Goal: Information Seeking & Learning: Check status

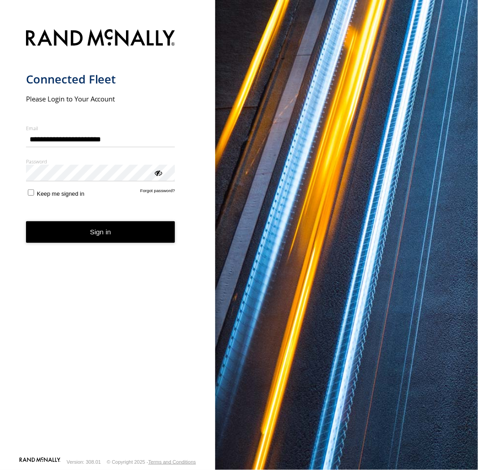
click at [118, 237] on button "Sign in" at bounding box center [100, 232] width 149 height 22
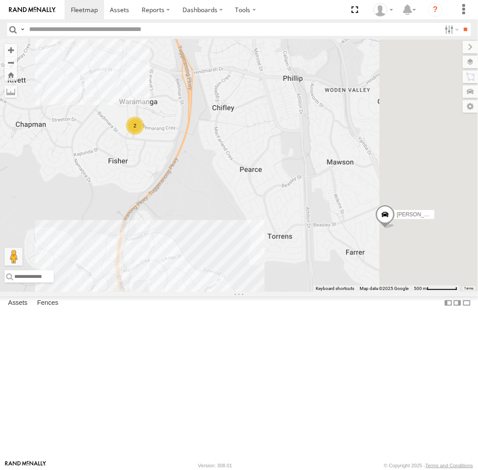
drag, startPoint x: 443, startPoint y: 261, endPoint x: 276, endPoint y: 168, distance: 191.2
click at [276, 168] on div "Michael Haval Daniel Peter Andrew Chris Jamie 2 2" at bounding box center [239, 165] width 478 height 252
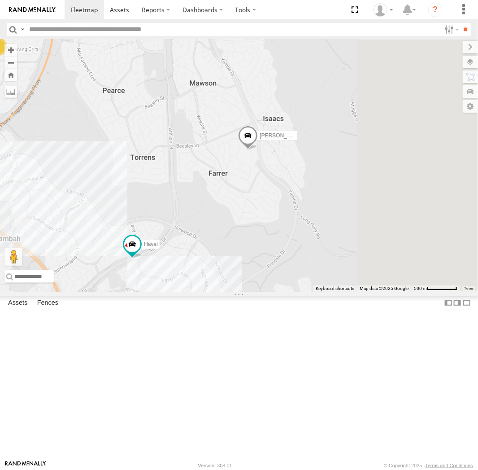
drag, startPoint x: 412, startPoint y: 275, endPoint x: 289, endPoint y: 248, distance: 126.0
click at [289, 248] on div "Michael Haval Daniel Peter Andrew Chris Jamie 2 2" at bounding box center [239, 165] width 478 height 252
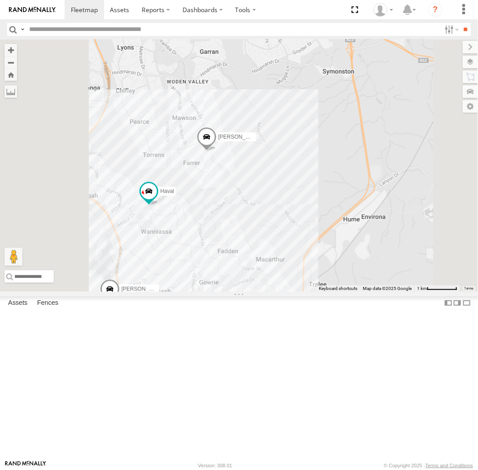
click at [401, 274] on div "Michael Haval Daniel Peter Andrew Chris Jamie" at bounding box center [239, 165] width 478 height 252
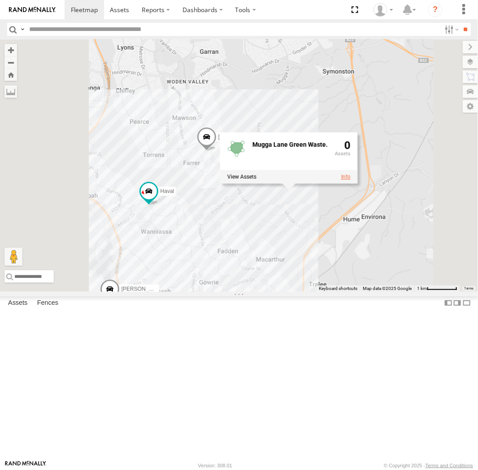
click at [351, 180] on link at bounding box center [345, 177] width 9 height 6
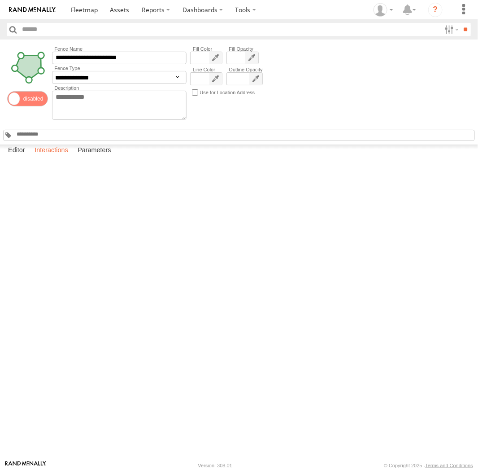
click at [53, 157] on label "Interactions" at bounding box center [51, 150] width 43 height 13
click at [0, 0] on link "View Full Report" at bounding box center [0, 0] width 0 height 0
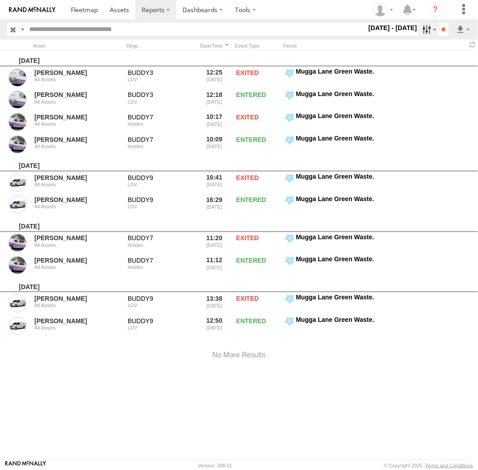
click at [430, 32] on label at bounding box center [428, 29] width 19 height 13
click at [0, 0] on label at bounding box center [0, 0] width 0 height 0
click at [444, 34] on input "**" at bounding box center [443, 29] width 10 height 13
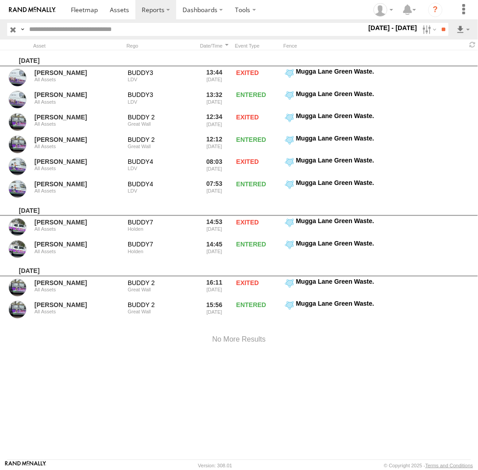
click at [15, 29] on input "button" at bounding box center [13, 29] width 12 height 13
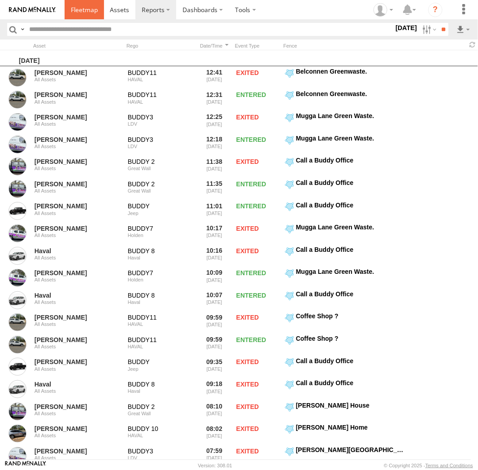
click at [91, 13] on span at bounding box center [84, 9] width 27 height 9
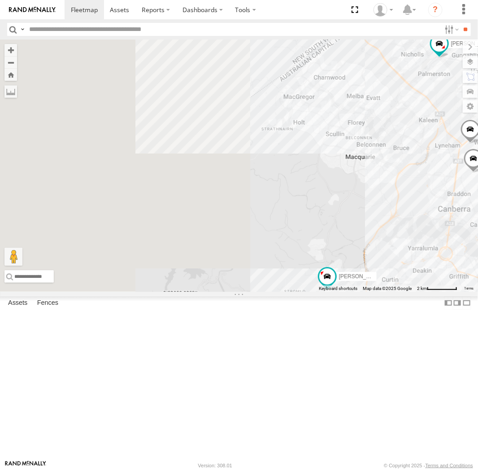
drag, startPoint x: 380, startPoint y: 233, endPoint x: 445, endPoint y: 309, distance: 100.2
click at [447, 292] on div "Michael Haval Daniel 2 Peter 2 Andrew Chris Jamie" at bounding box center [239, 165] width 478 height 252
click at [380, 190] on div "Michael Haval Daniel 2 Peter 2 Andrew Chris Jamie" at bounding box center [239, 165] width 478 height 252
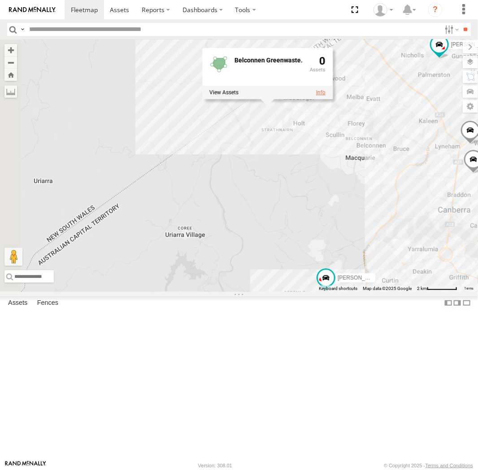
click at [326, 96] on link at bounding box center [320, 93] width 9 height 6
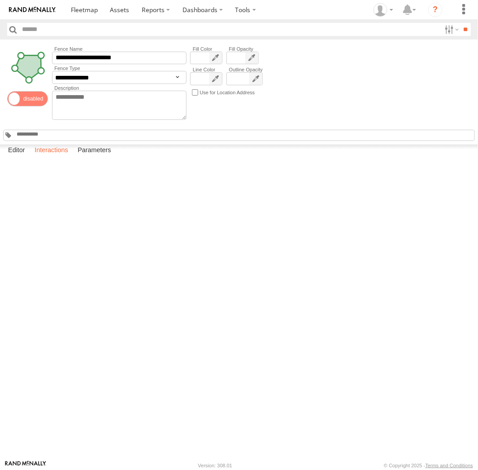
click at [62, 157] on label "Interactions" at bounding box center [51, 150] width 43 height 13
click at [0, 0] on link "View Full Report" at bounding box center [0, 0] width 0 height 0
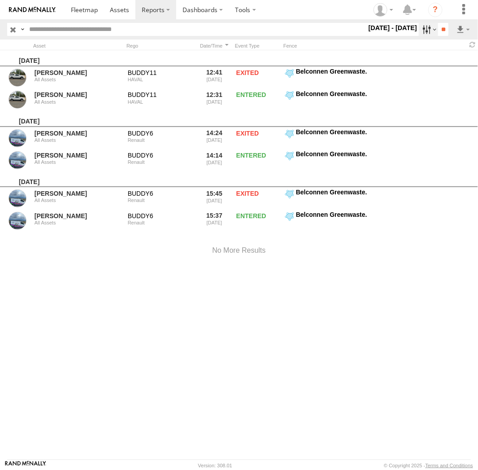
click at [420, 31] on label at bounding box center [428, 29] width 19 height 13
click at [0, 0] on label at bounding box center [0, 0] width 0 height 0
click at [438, 30] on input "**" at bounding box center [443, 29] width 10 height 13
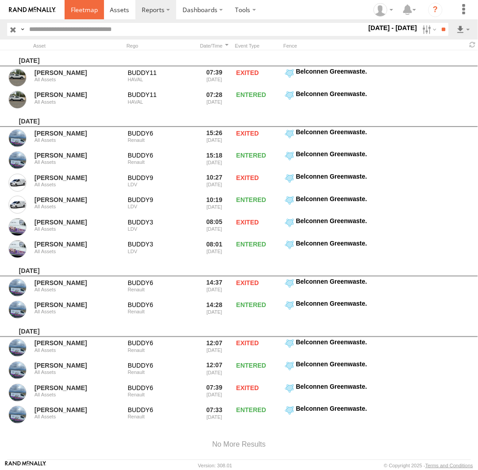
click at [82, 7] on span at bounding box center [84, 9] width 27 height 9
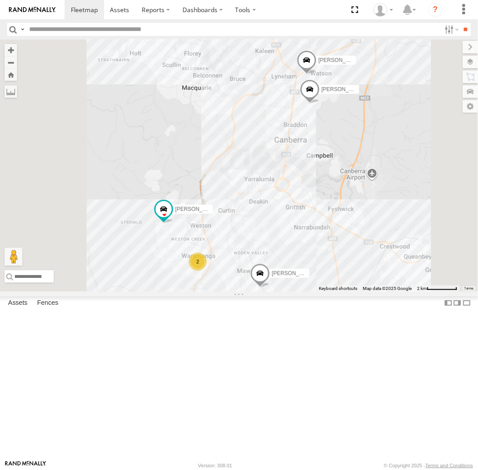
drag, startPoint x: 433, startPoint y: 187, endPoint x: 419, endPoint y: 239, distance: 54.4
click at [423, 244] on div "Michael Haval Daniel 2 Peter 2 Andrew Chris Jamie" at bounding box center [239, 165] width 478 height 252
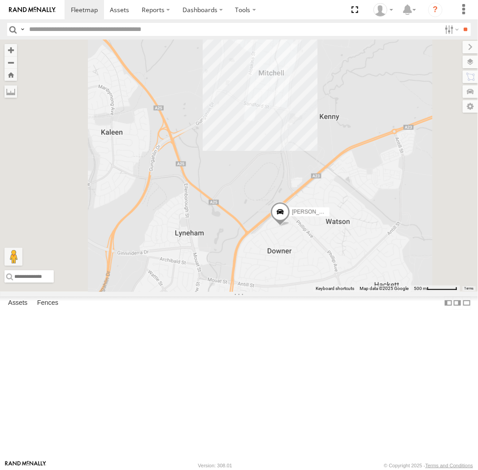
click at [399, 118] on div "Michael Haval Daniel Peter Andrew Chris Jamie" at bounding box center [239, 165] width 478 height 252
click at [342, 24] on link at bounding box center [337, 21] width 9 height 6
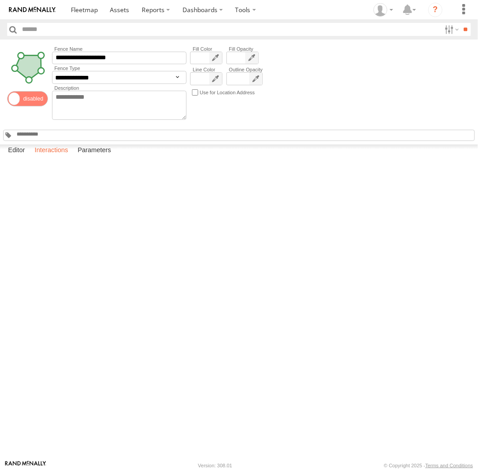
click at [48, 157] on label "Interactions" at bounding box center [51, 150] width 43 height 13
click at [0, 0] on link "View Full Report" at bounding box center [0, 0] width 0 height 0
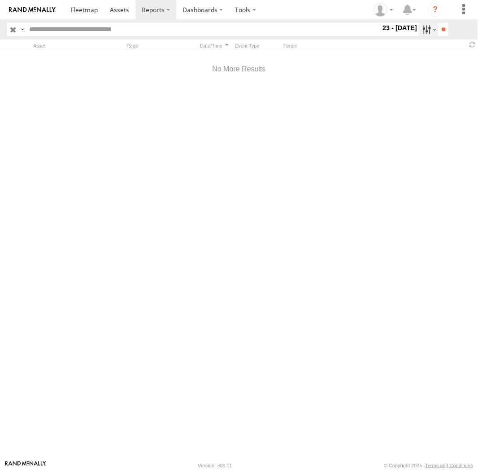
click at [422, 29] on label at bounding box center [428, 29] width 19 height 13
click at [0, 0] on label at bounding box center [0, 0] width 0 height 0
click at [440, 30] on input "**" at bounding box center [443, 29] width 10 height 13
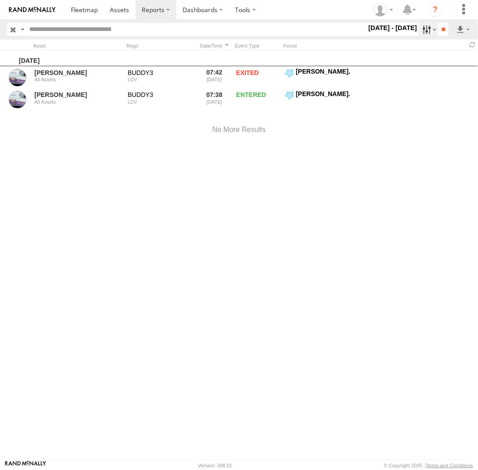
click at [420, 32] on label at bounding box center [428, 29] width 19 height 13
click at [0, 0] on label at bounding box center [0, 0] width 0 height 0
click at [442, 31] on input "**" at bounding box center [443, 29] width 10 height 13
click at [82, 10] on span at bounding box center [84, 9] width 27 height 9
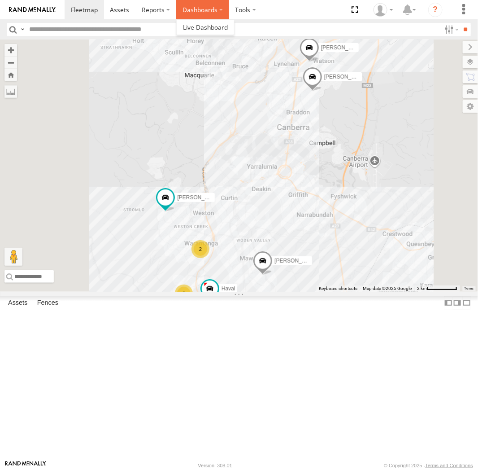
click at [200, 9] on label "Dashboards" at bounding box center [202, 9] width 53 height 19
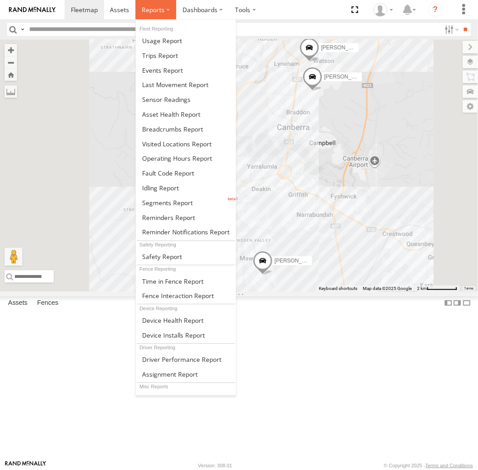
click at [167, 9] on label at bounding box center [155, 9] width 41 height 19
click at [170, 130] on span at bounding box center [172, 129] width 61 height 9
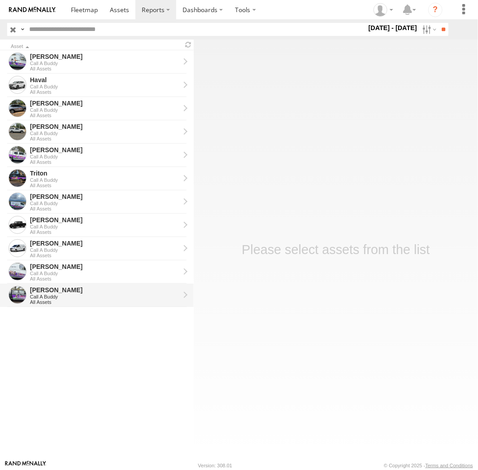
click at [45, 300] on div "All Assets" at bounding box center [105, 301] width 150 height 5
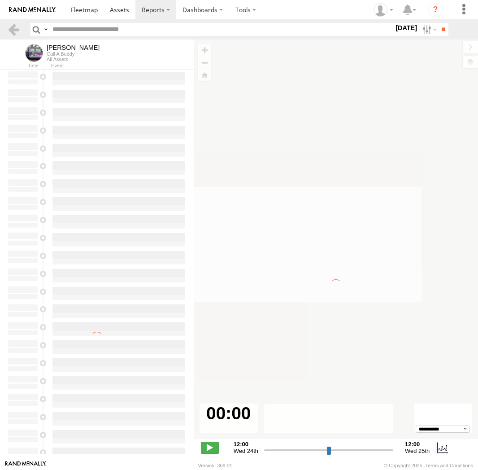
select select "**********"
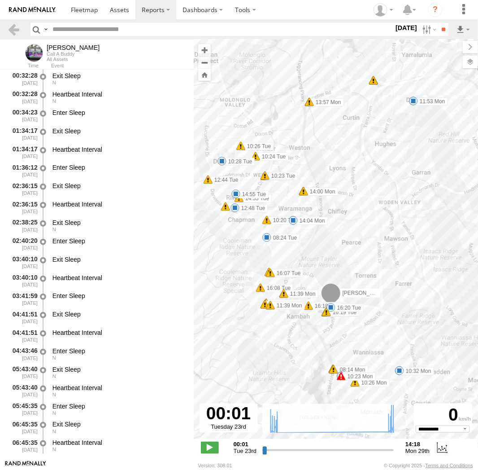
type input "**********"
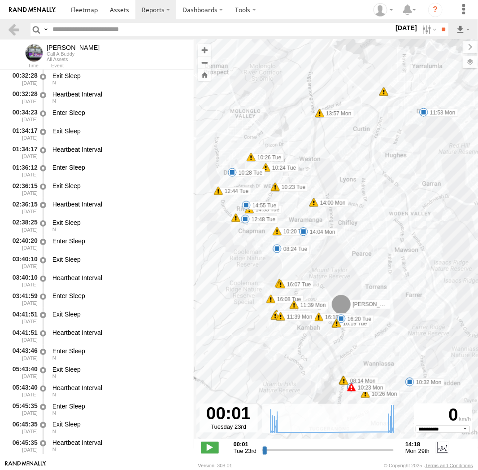
drag, startPoint x: 428, startPoint y: 125, endPoint x: 413, endPoint y: 136, distance: 19.6
click at [413, 136] on div "Kyle 08:14 Mon 08:14 Mon 08:17 Mon 10:23 Mon 10:26 Mon 10:32 Mon 11:35 Mon 11:3…" at bounding box center [336, 243] width 284 height 409
click at [424, 113] on span at bounding box center [423, 112] width 9 height 9
click at [424, 105] on div "11:53 Mon 29th Sep 89 Stonehaven Cres Deakin" at bounding box center [424, 81] width 99 height 48
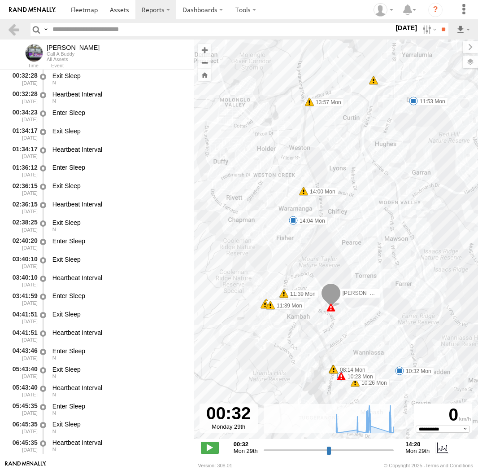
select select "**********"
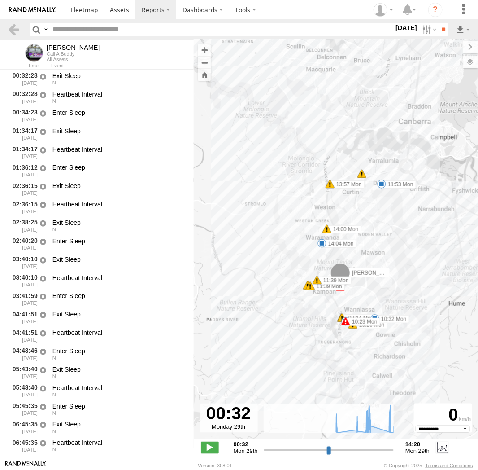
click at [382, 186] on span at bounding box center [381, 183] width 9 height 9
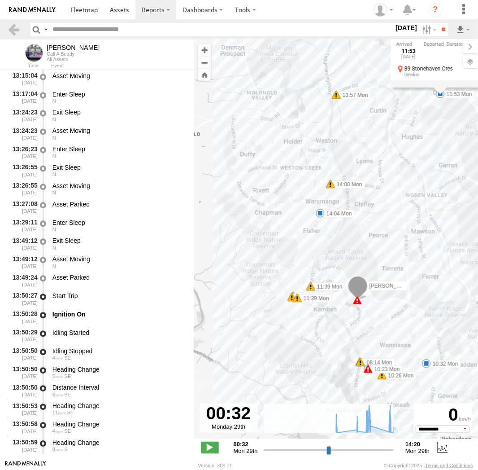
scroll to position [10787, 0]
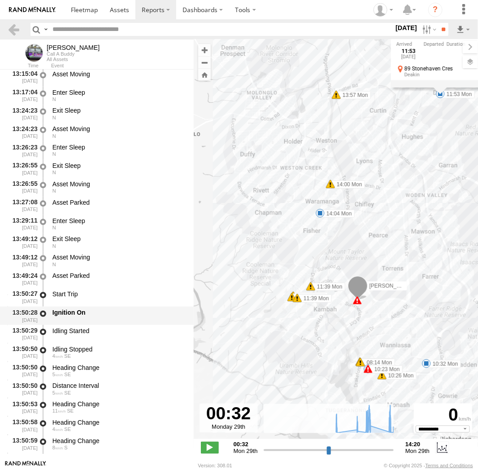
click at [71, 317] on div "Ignition On" at bounding box center [118, 313] width 133 height 8
